Goal: Obtain resource: Obtain resource

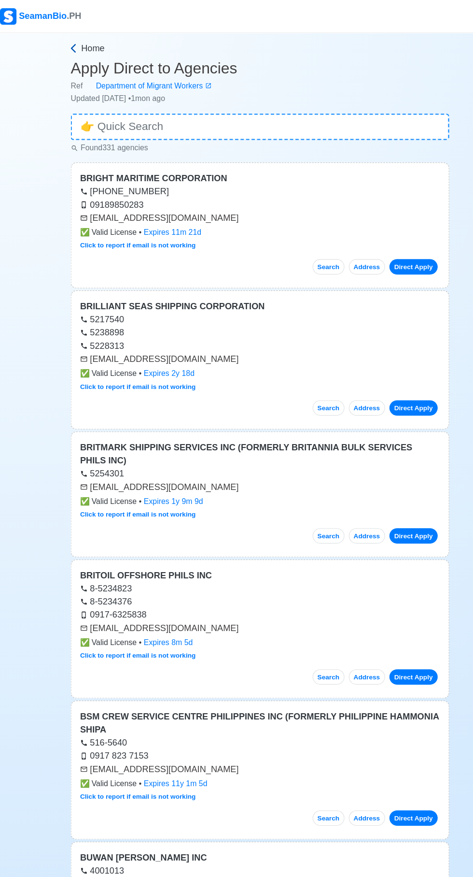
click at [86, 37] on span "Home" at bounding box center [89, 43] width 21 height 12
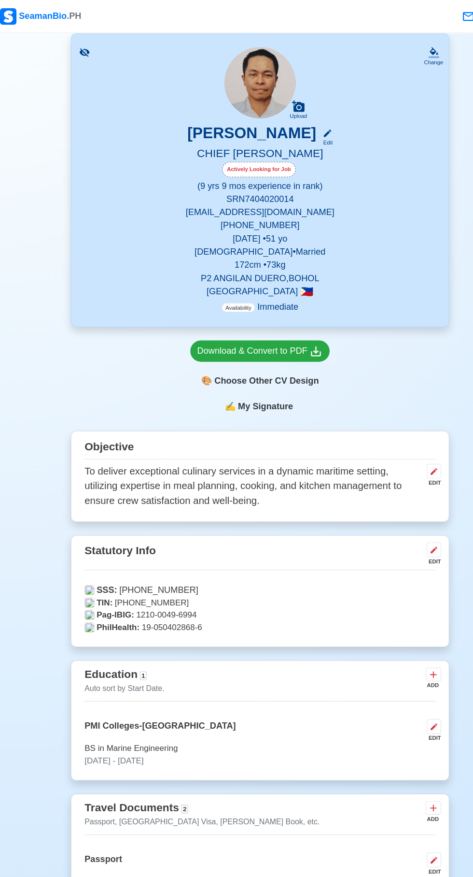
scroll to position [60, 0]
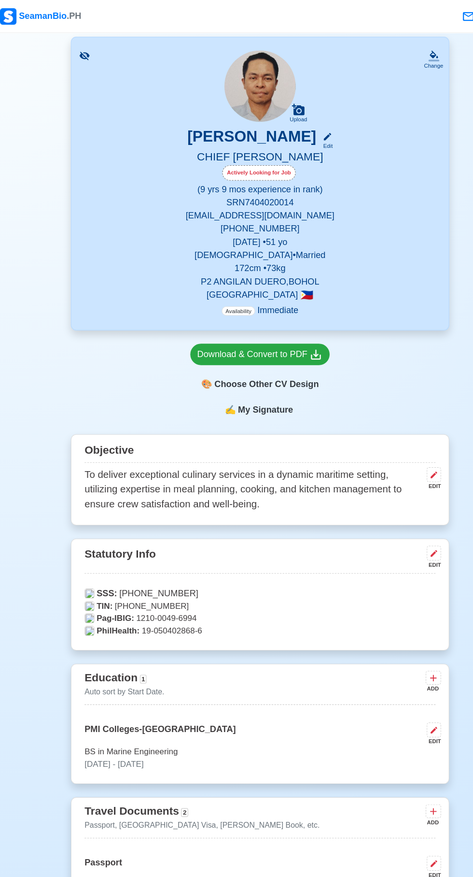
click at [266, 341] on div "🎨 Choose Other CV Design" at bounding box center [236, 338] width 123 height 18
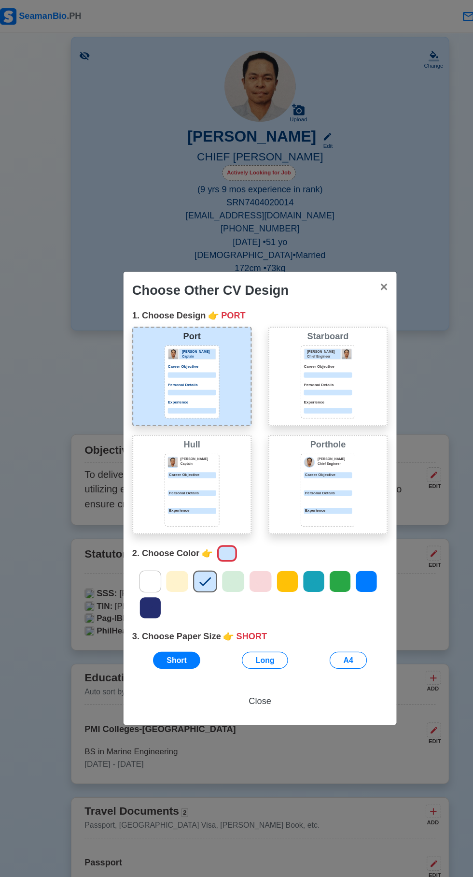
click at [140, 531] on icon at bounding box center [140, 535] width 10 height 8
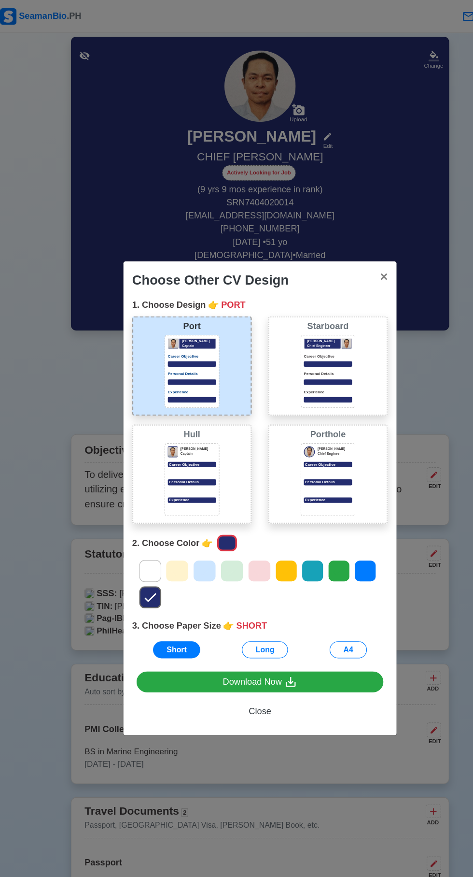
click at [315, 324] on div "[PERSON_NAME] Chief Engineer Career Objective Personal Details Experience" at bounding box center [296, 326] width 43 height 57
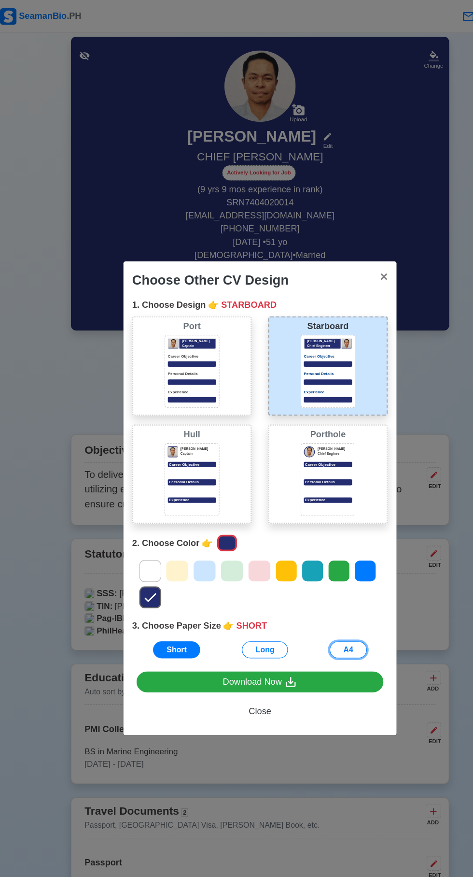
click at [314, 571] on button "A4" at bounding box center [314, 571] width 33 height 15
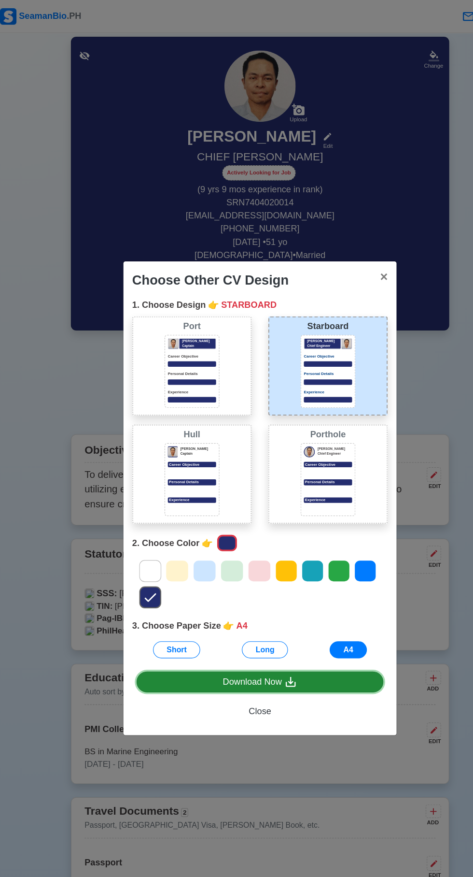
click at [266, 600] on icon at bounding box center [263, 600] width 9 height 9
